Goal: Task Accomplishment & Management: Manage account settings

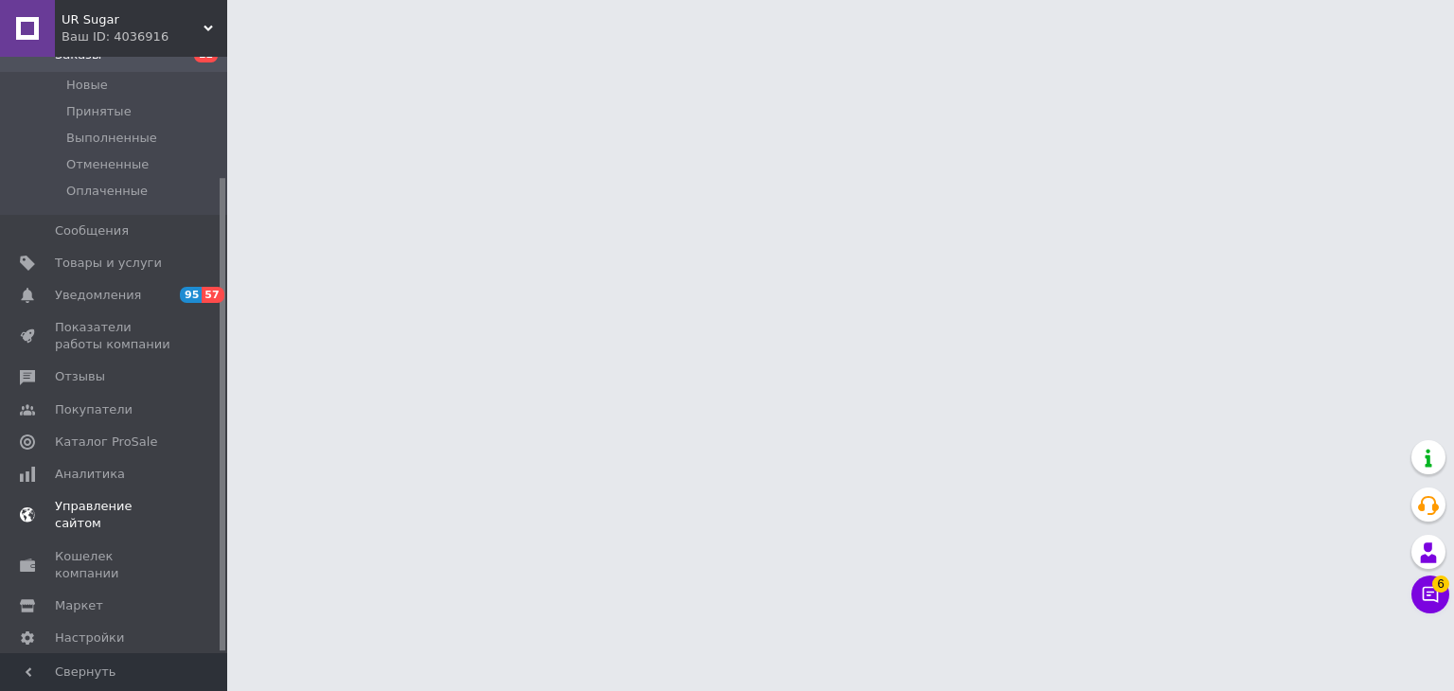
scroll to position [151, 0]
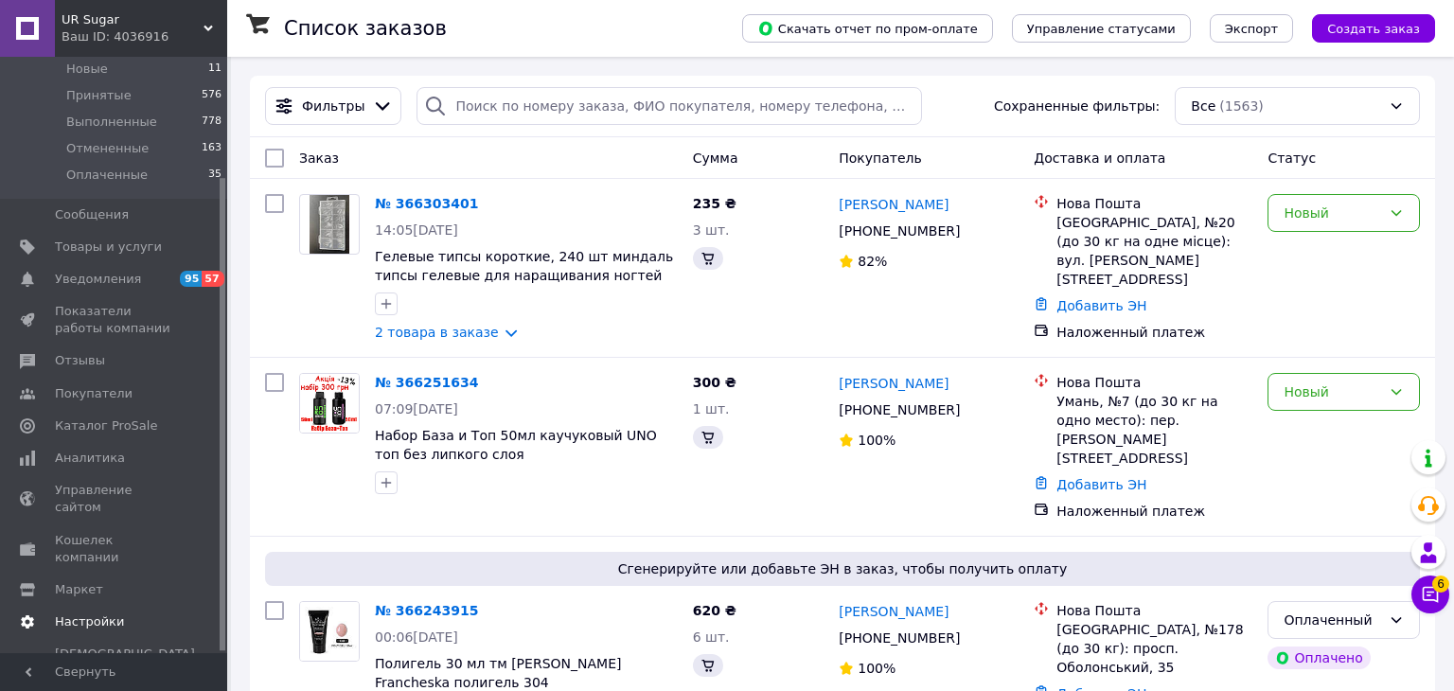
click at [75, 613] on span "Настройки" at bounding box center [89, 621] width 69 height 17
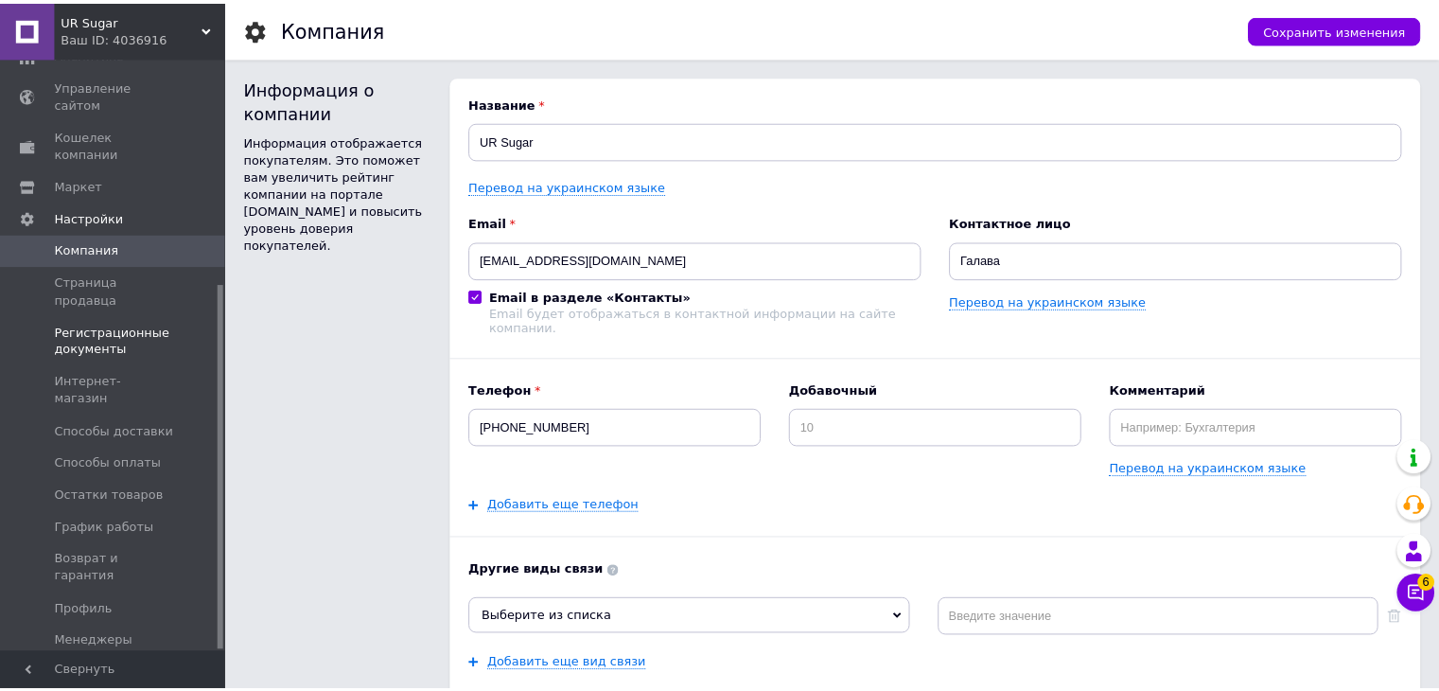
scroll to position [367, 0]
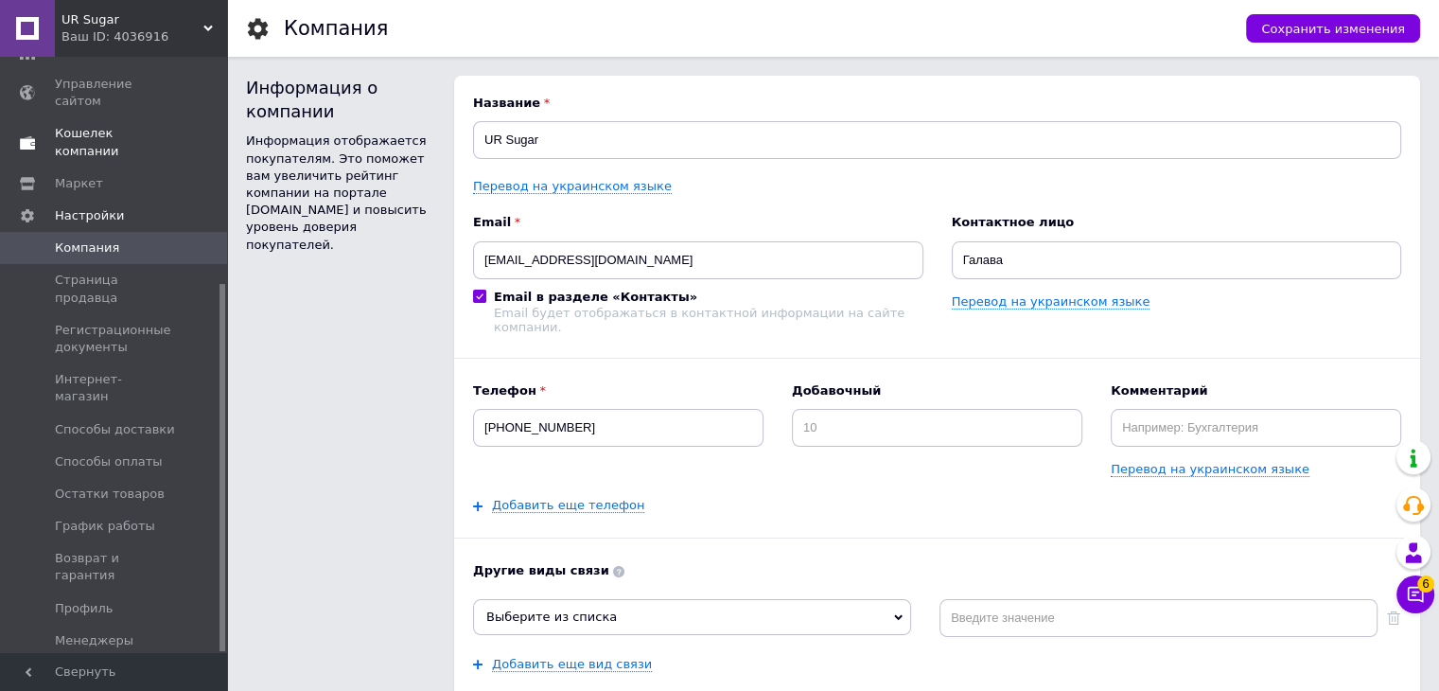
click at [129, 125] on span "Кошелек компании" at bounding box center [115, 142] width 120 height 34
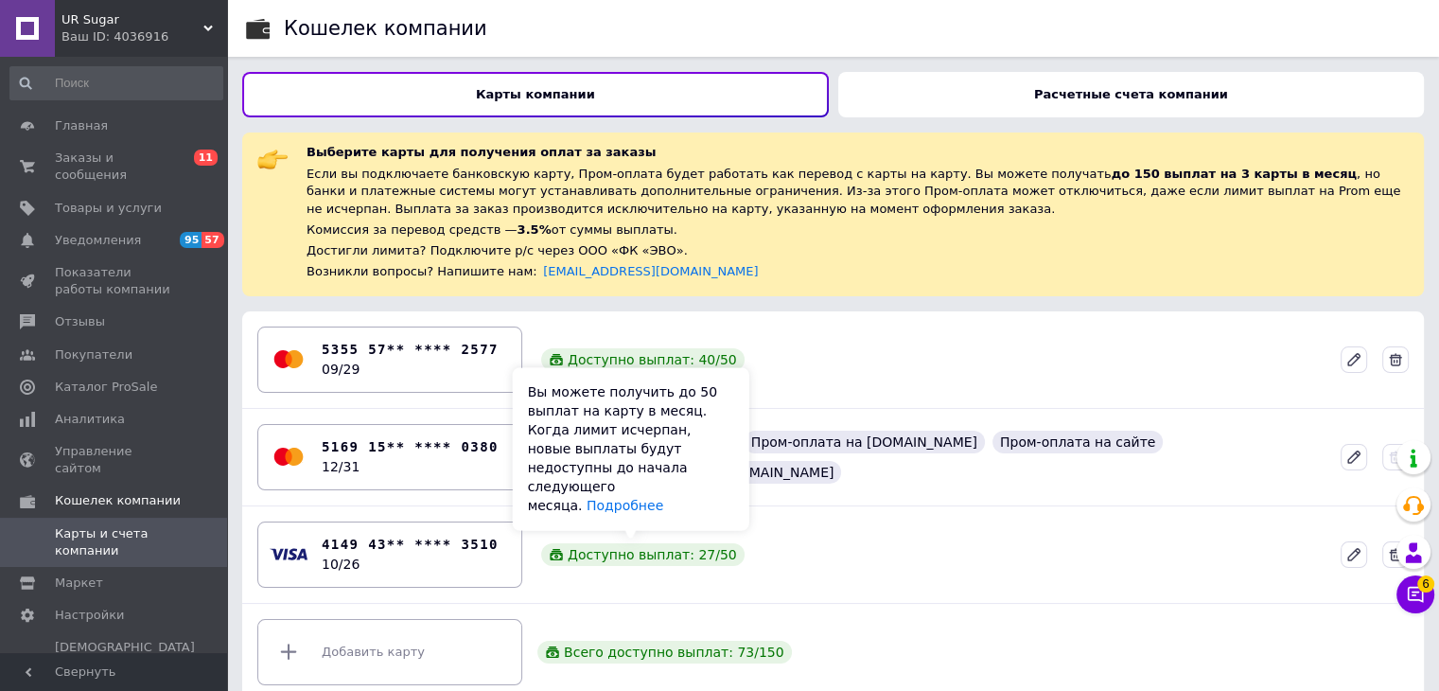
scroll to position [23, 0]
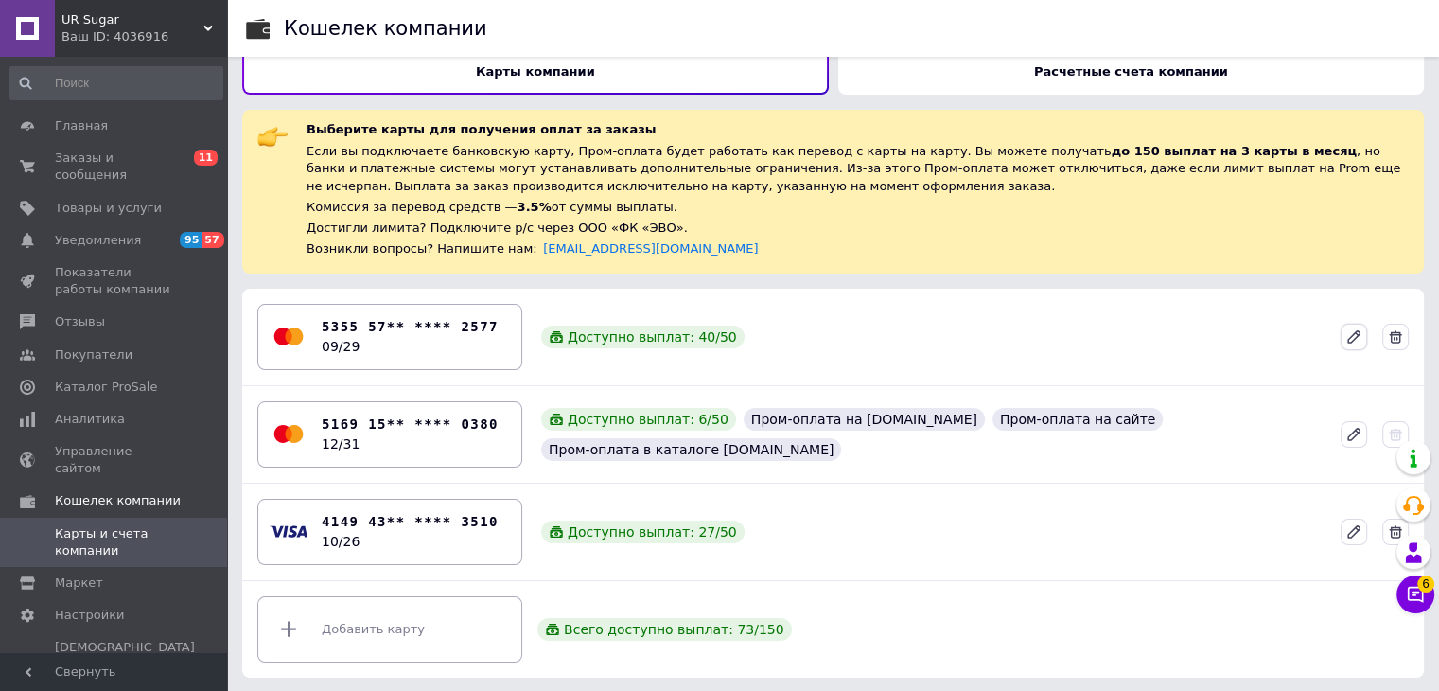
click at [1350, 328] on icon at bounding box center [1354, 336] width 17 height 17
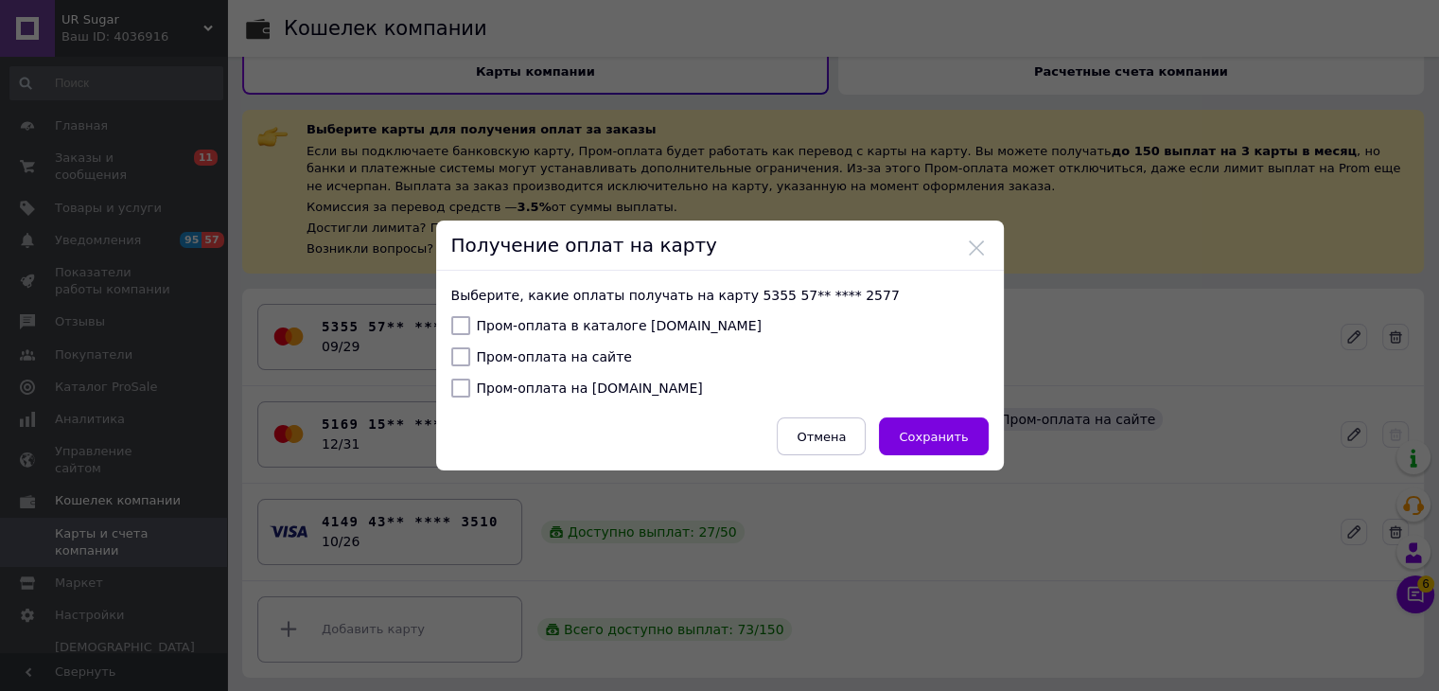
click at [457, 326] on input "Пром-оплата в каталоге [DOMAIN_NAME]" at bounding box center [460, 325] width 19 height 19
checkbox input "true"
click at [454, 356] on input "Пром-оплата на сайте" at bounding box center [460, 356] width 19 height 19
checkbox input "true"
click at [458, 391] on input "Пром-оплата на [DOMAIN_NAME]" at bounding box center [460, 388] width 19 height 19
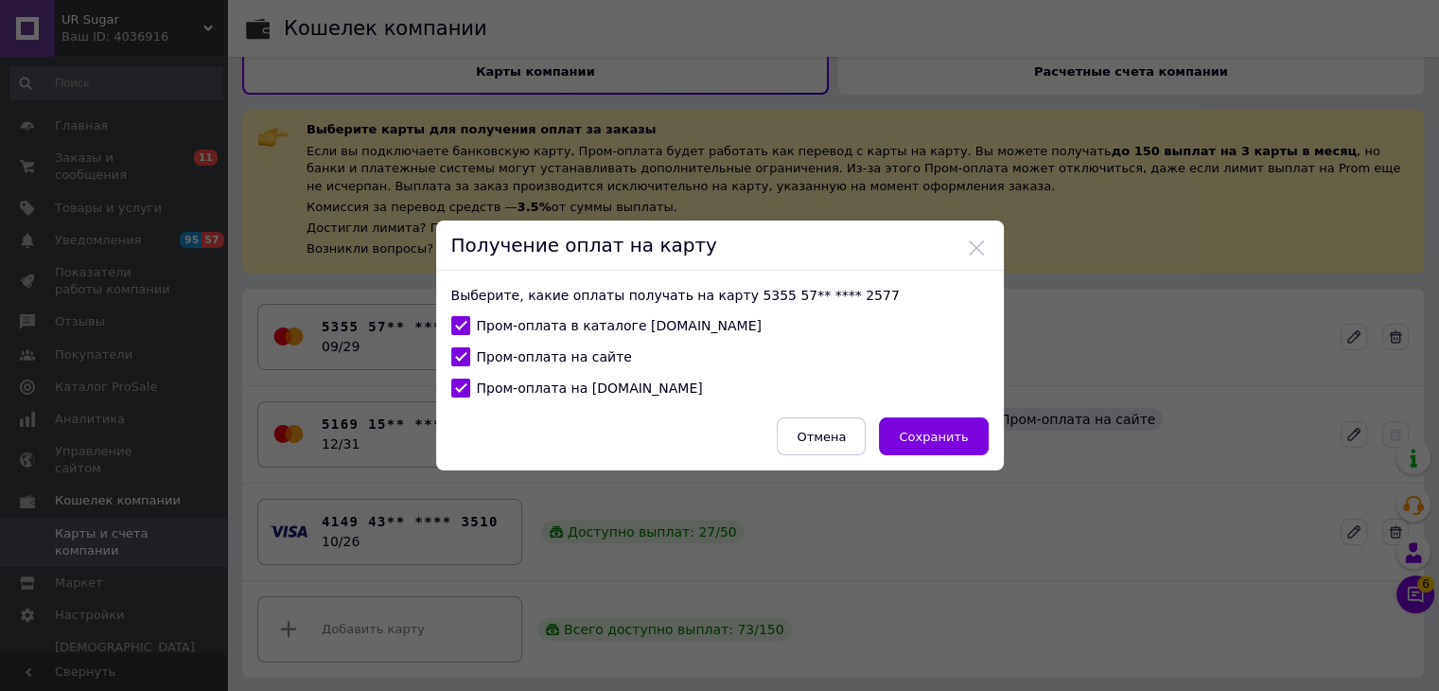
checkbox input "true"
click at [943, 432] on span "Сохранить" at bounding box center [933, 437] width 69 height 14
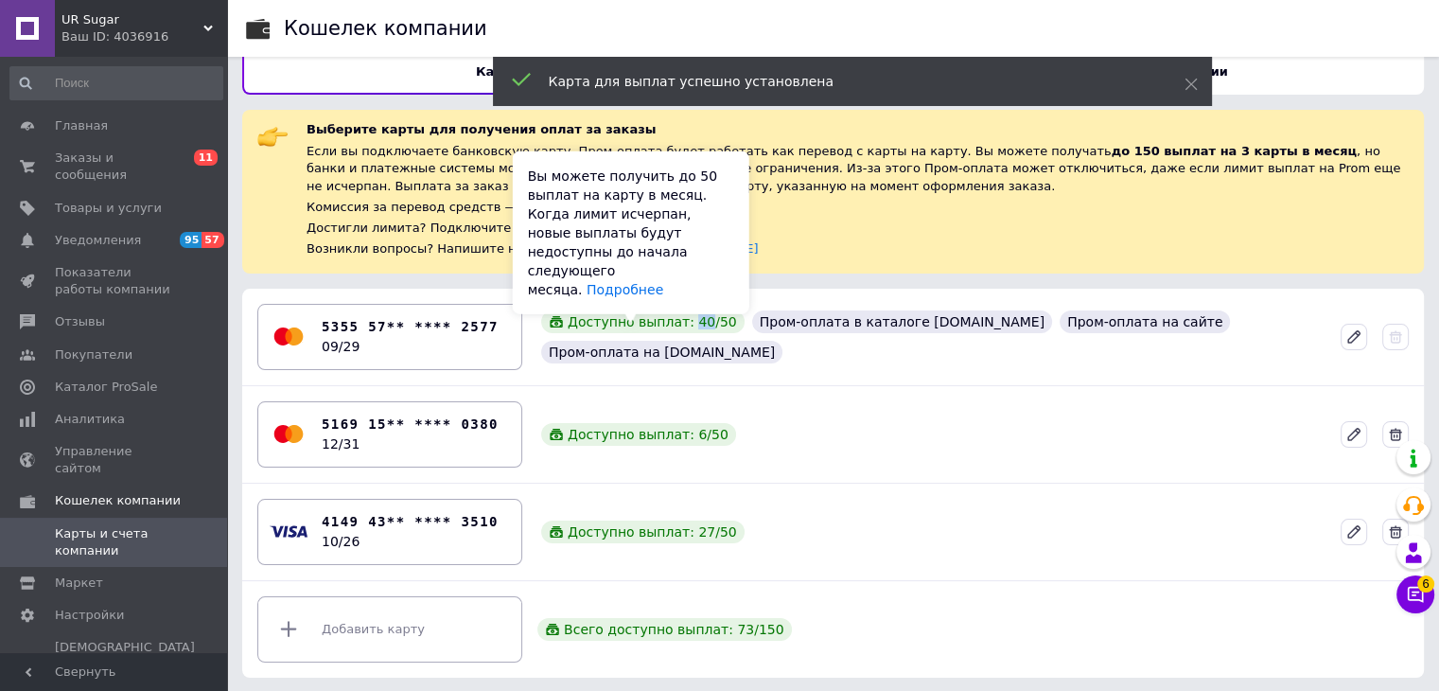
drag, startPoint x: 678, startPoint y: 332, endPoint x: 692, endPoint y: 338, distance: 15.3
click at [692, 333] on div "Доступно выплат: 40 / 50" at bounding box center [642, 321] width 203 height 23
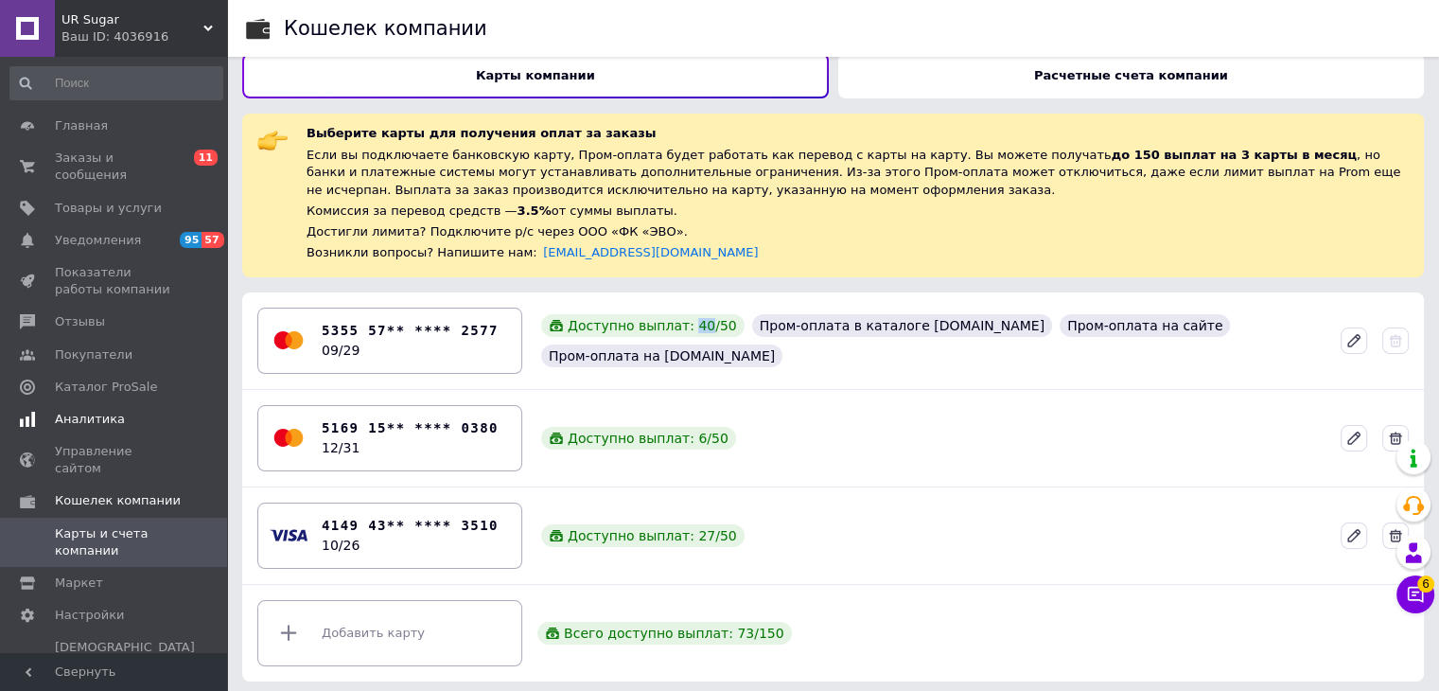
scroll to position [0, 0]
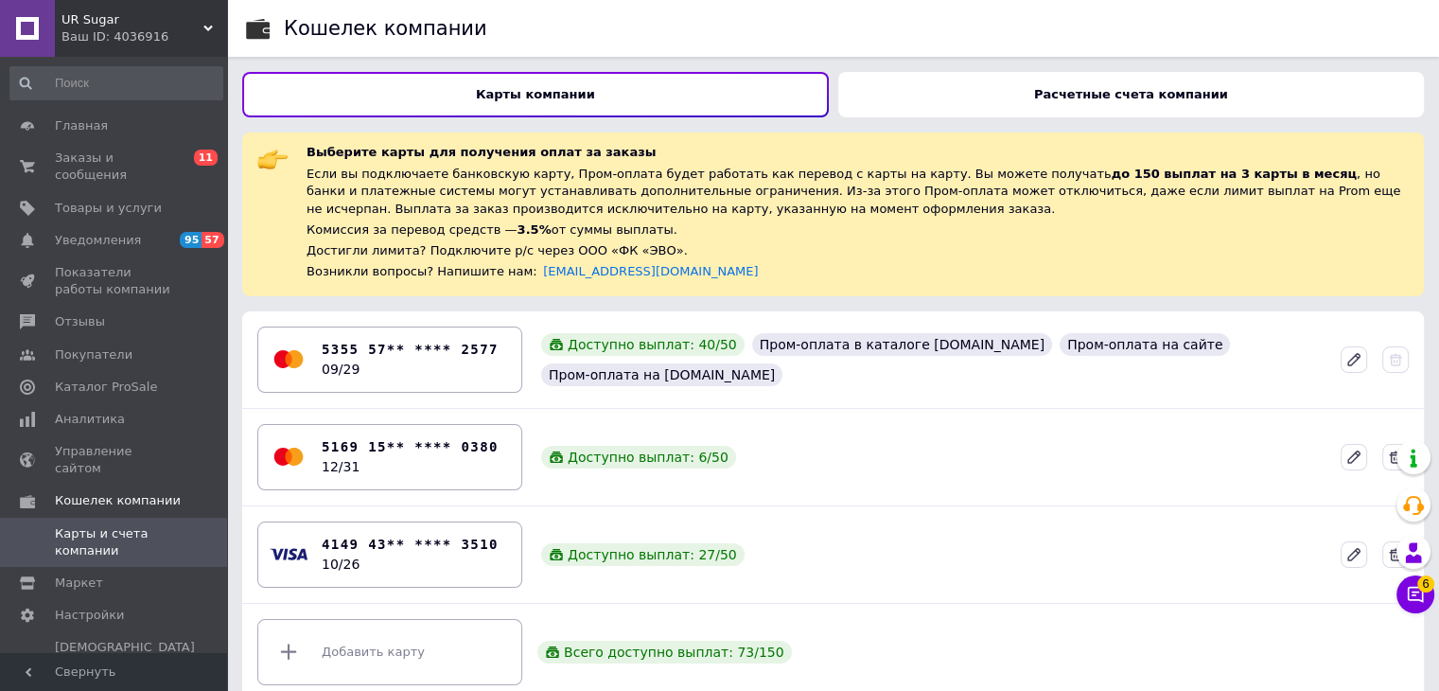
click at [197, 26] on span "UR Sugar" at bounding box center [133, 19] width 142 height 17
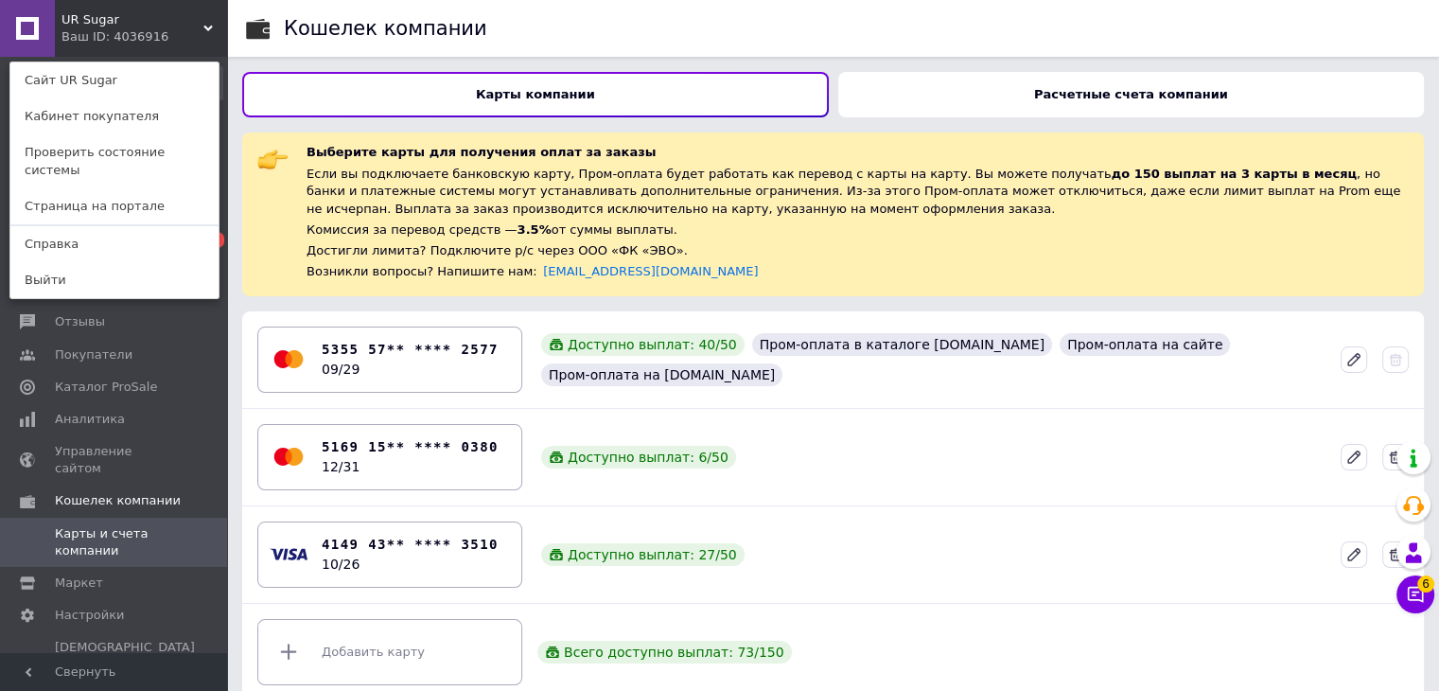
click at [197, 30] on div "UR Sugar Ваш ID: 4036916 Сайт UR Sugar Кабинет покупателя Проверить состояние с…" at bounding box center [113, 28] width 227 height 57
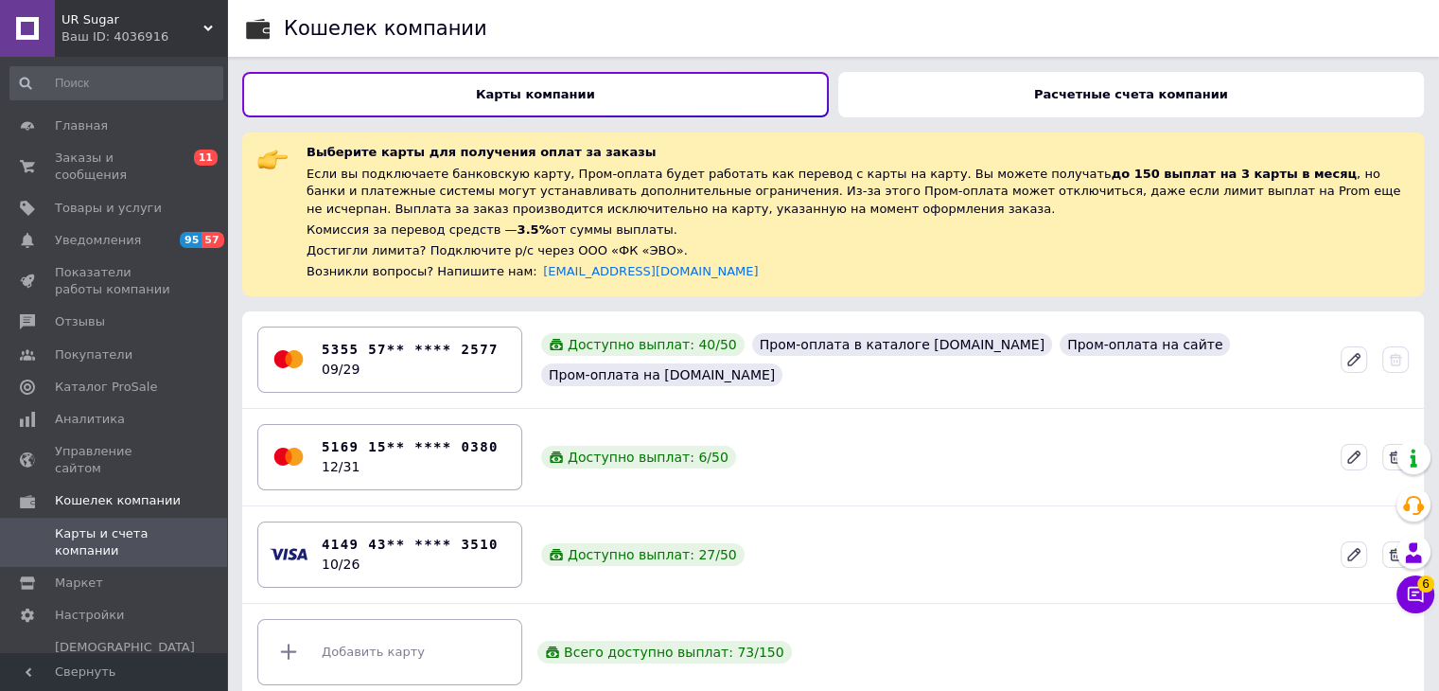
click at [1076, 97] on b "Расчетные счета компании" at bounding box center [1131, 94] width 194 height 14
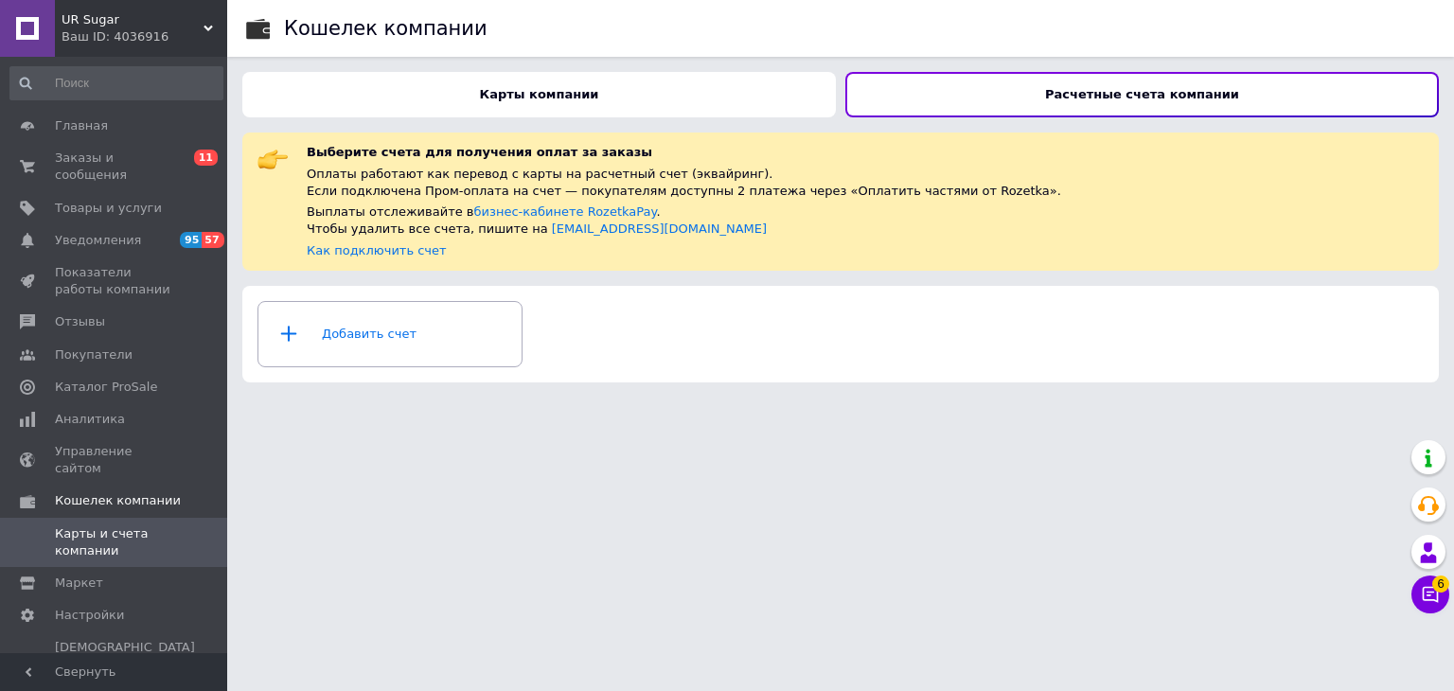
click at [515, 101] on b "Карты компании" at bounding box center [539, 94] width 119 height 14
